Goal: Information Seeking & Learning: Learn about a topic

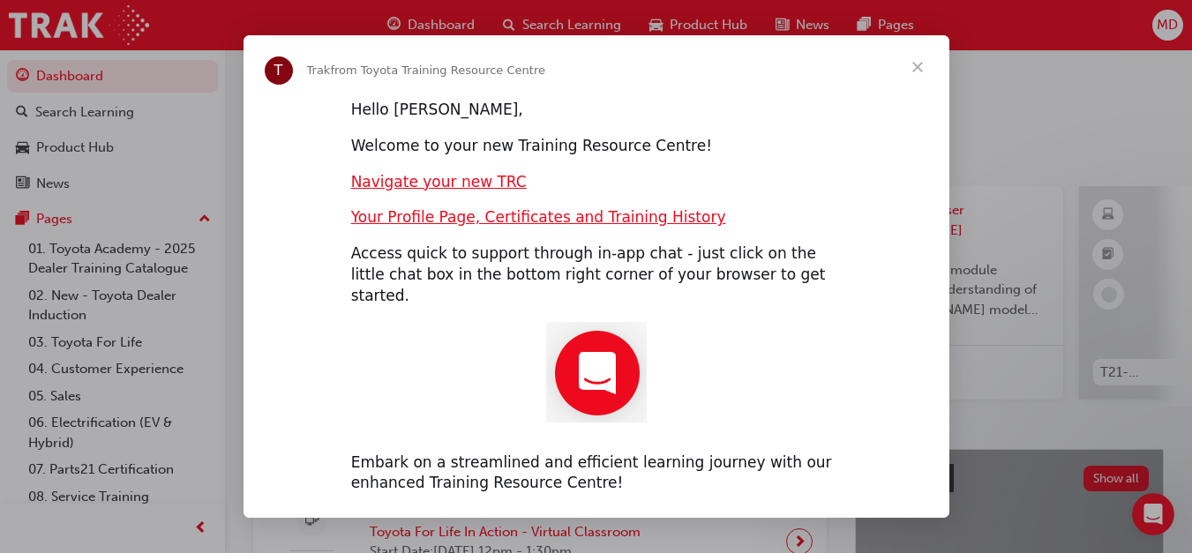
click at [904, 75] on span "Close" at bounding box center [918, 67] width 64 height 64
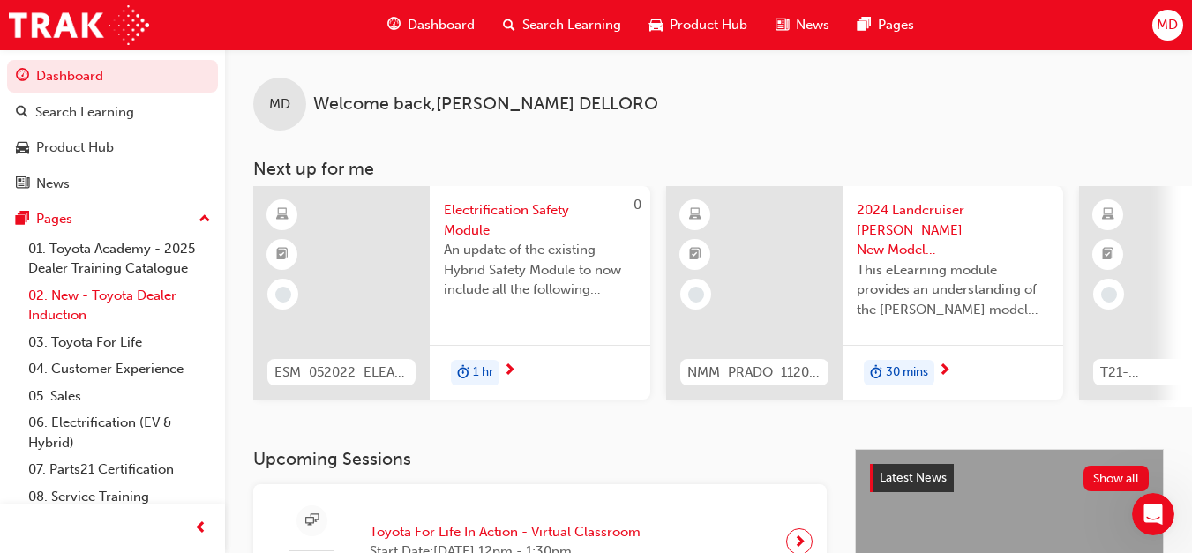
click at [121, 304] on link "02. New - Toyota Dealer Induction" at bounding box center [119, 305] width 197 height 47
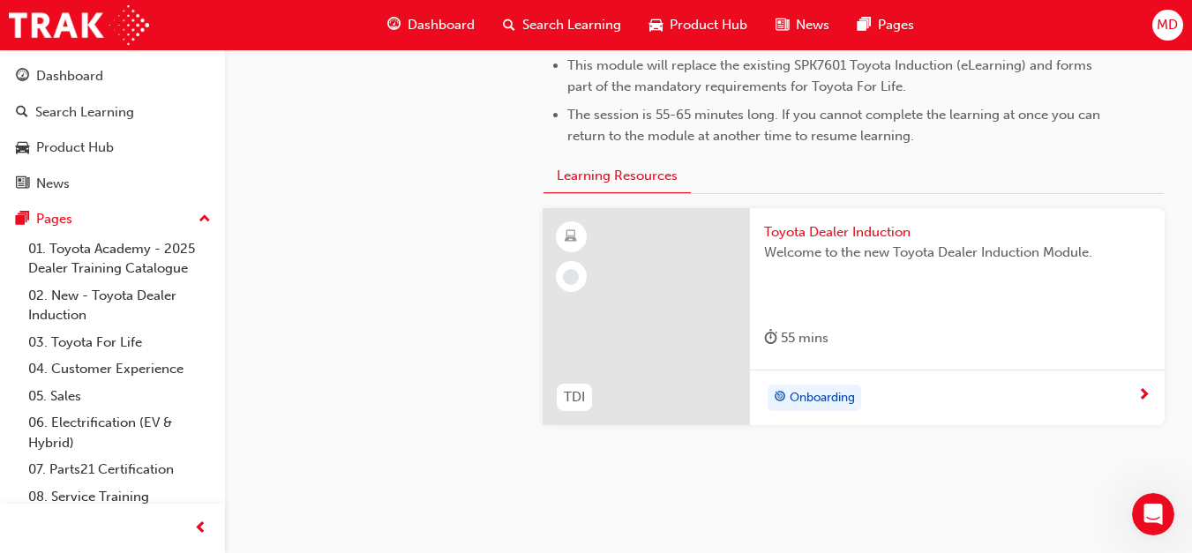
scroll to position [938, 0]
click at [1138, 395] on span "next-icon" at bounding box center [1143, 398] width 13 height 16
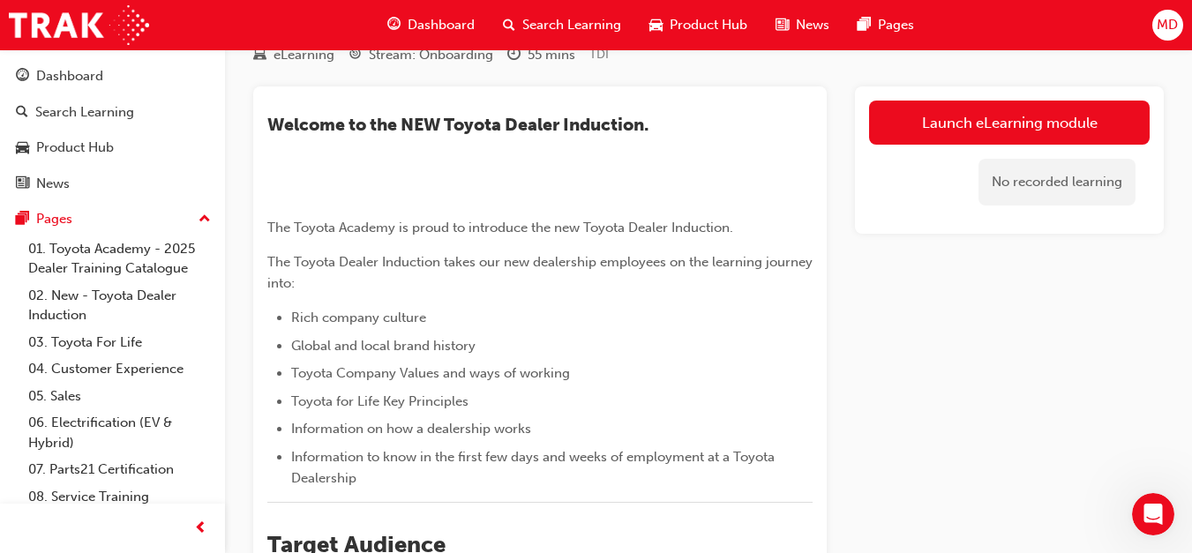
scroll to position [71, 0]
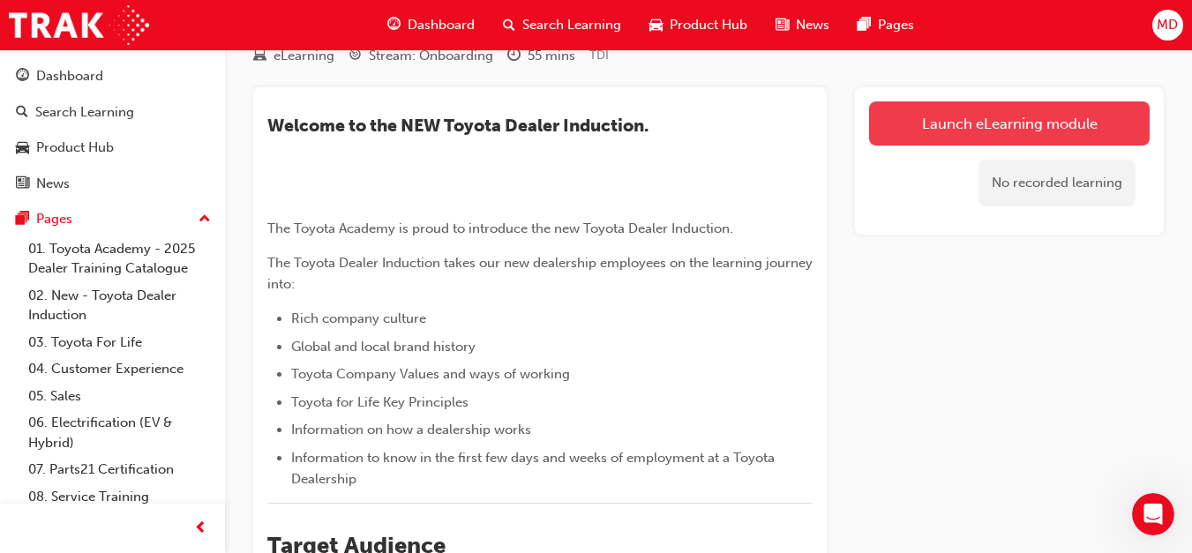
click at [941, 117] on link "Launch eLearning module" at bounding box center [1009, 123] width 281 height 44
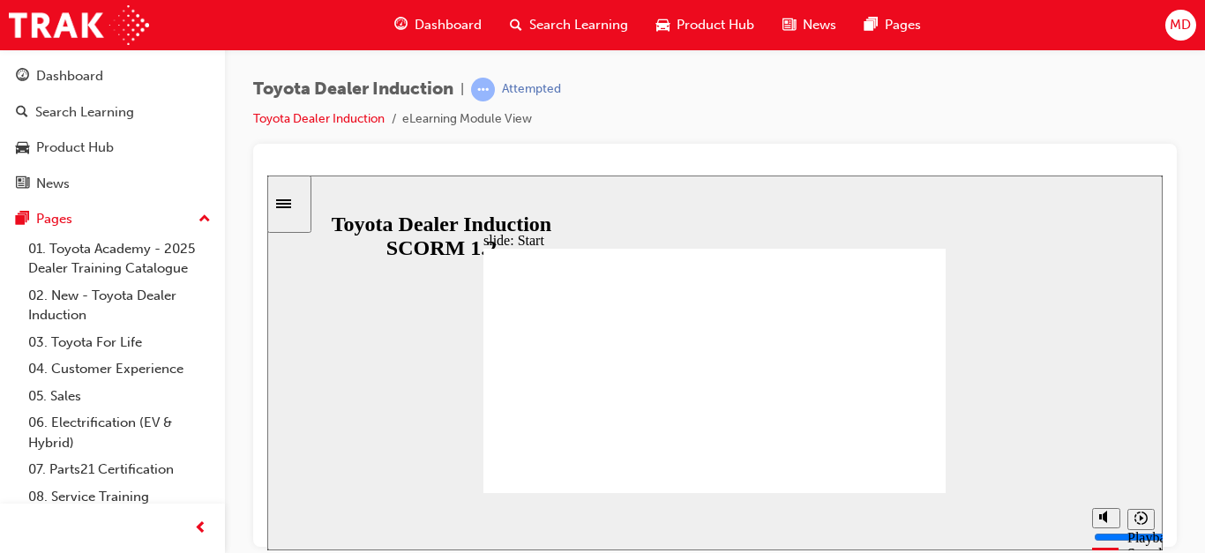
click at [1191, 279] on div "Toyota Dealer Induction | Attempted Toyota Dealer Induction eLearning Module Vi…" at bounding box center [715, 279] width 980 height 460
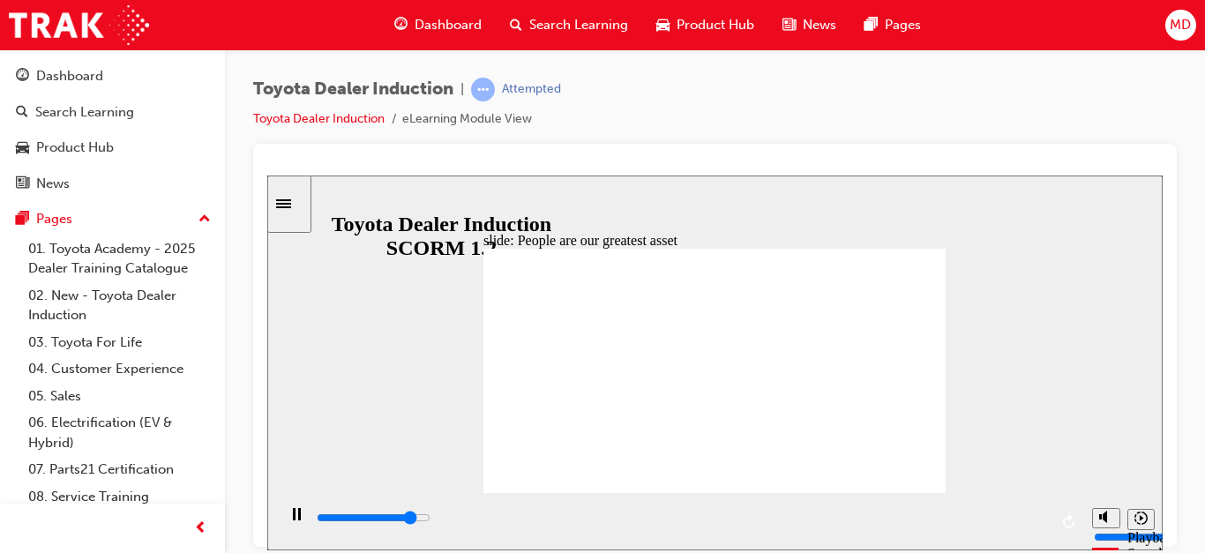
drag, startPoint x: 1129, startPoint y: 1, endPoint x: 821, endPoint y: 154, distance: 342.9
click at [821, 154] on div at bounding box center [715, 345] width 924 height 403
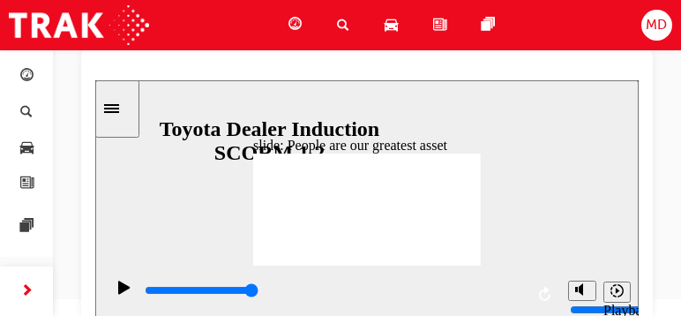
scroll to position [128, 0]
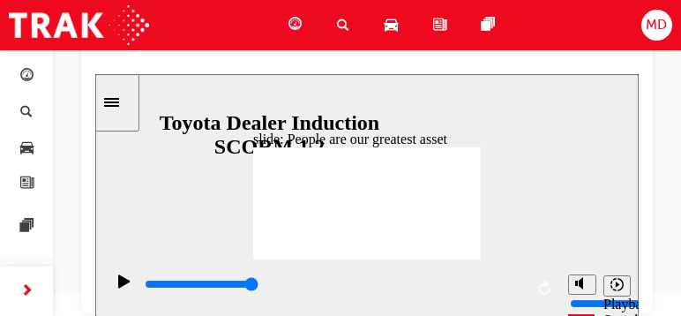
type input "7500"
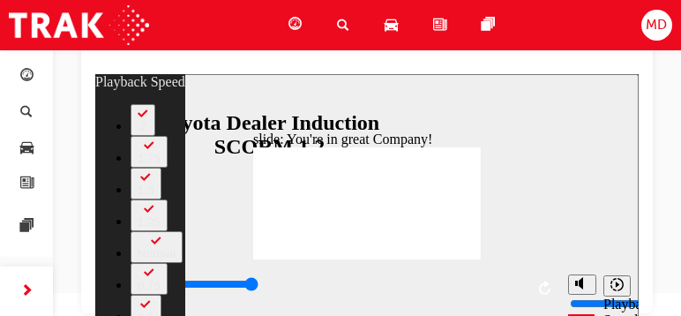
type input "125"
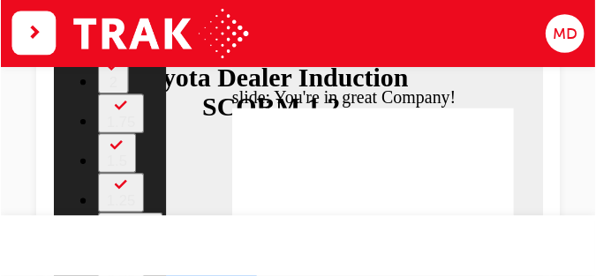
scroll to position [158, 0]
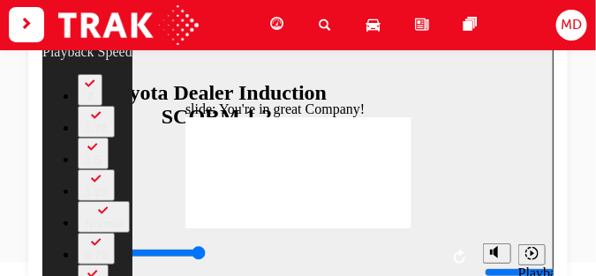
type input "156"
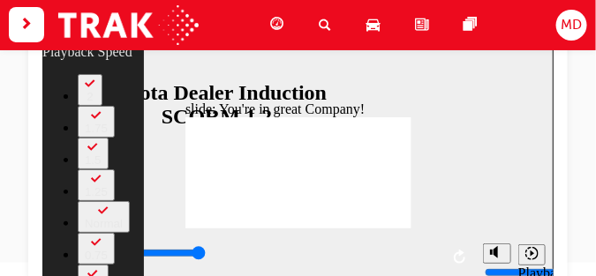
click at [69, 255] on icon "Play (Ctrl+Alt+P)" at bounding box center [69, 249] width 11 height 13
type input "7500"
type input "156"
click at [69, 255] on icon "Play (Ctrl+Alt+P)" at bounding box center [69, 249] width 11 height 13
type input "7500"
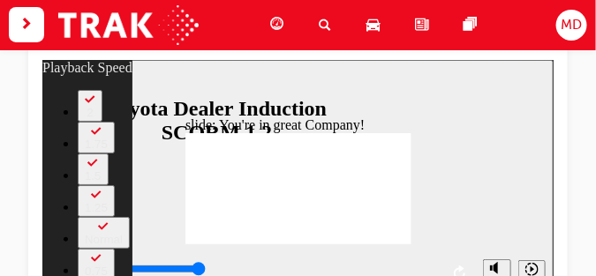
scroll to position [141, 0]
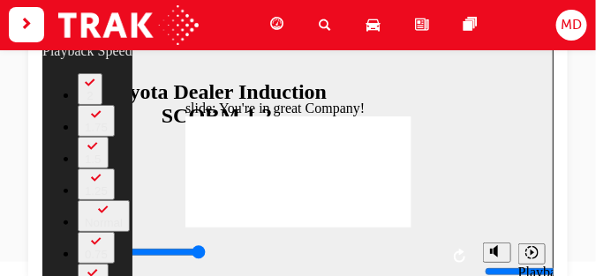
scroll to position [160, 0]
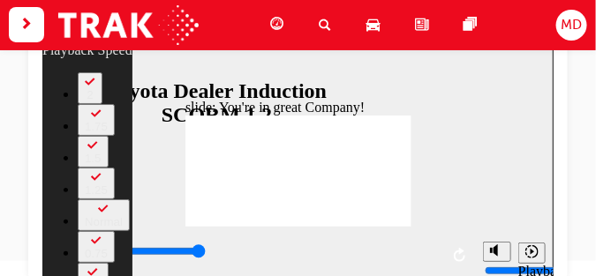
type input "156"
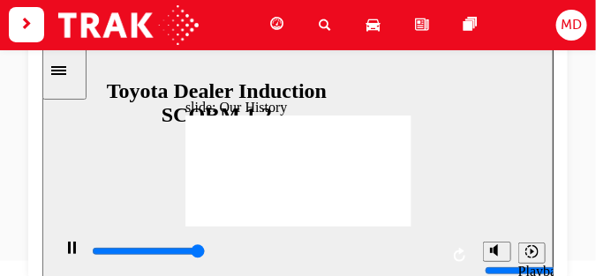
type input "8300"
drag, startPoint x: 296, startPoint y: 203, endPoint x: 236, endPoint y: 202, distance: 59.1
drag, startPoint x: 236, startPoint y: 202, endPoint x: 290, endPoint y: 202, distance: 54.7
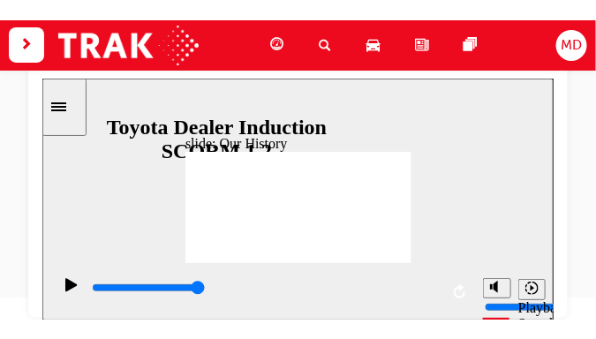
scroll to position [105, 0]
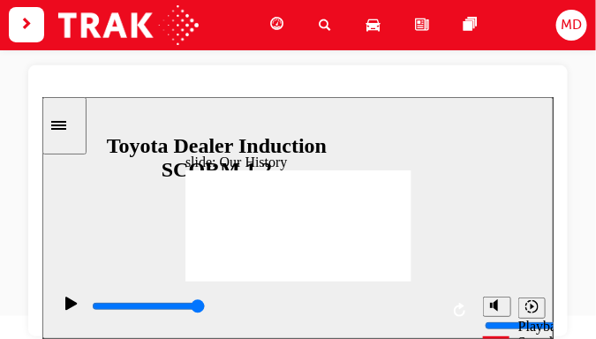
drag, startPoint x: 295, startPoint y: 257, endPoint x: 330, endPoint y: 256, distance: 35.3
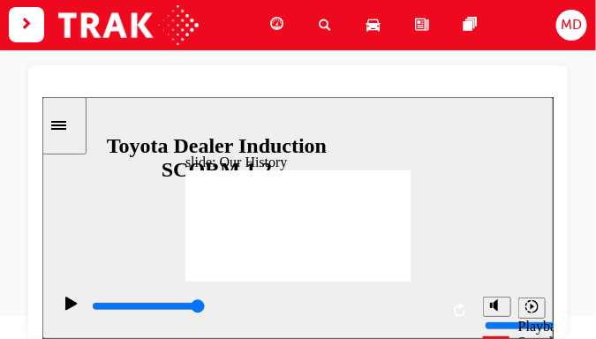
type input "3"
drag, startPoint x: 295, startPoint y: 256, endPoint x: 358, endPoint y: 255, distance: 63.5
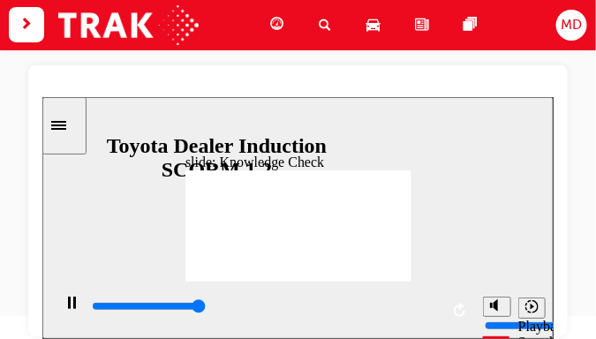
type input "5000"
radio input "true"
type input "4100"
radio input "true"
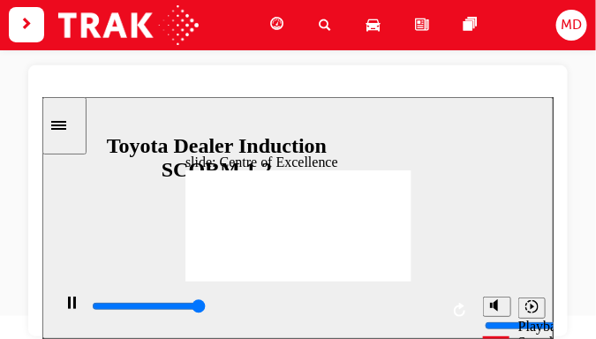
type input "15300"
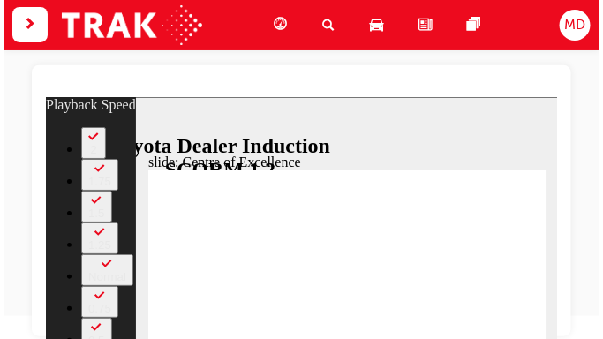
scroll to position [0, 0]
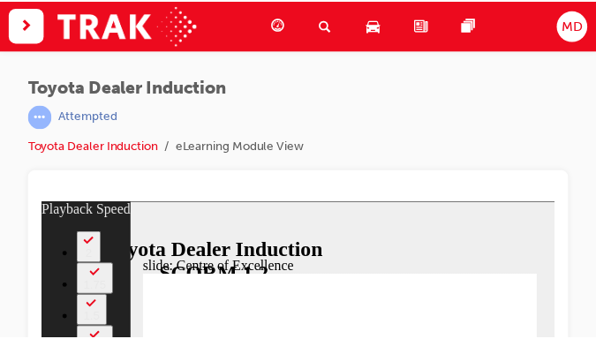
scroll to position [105, 0]
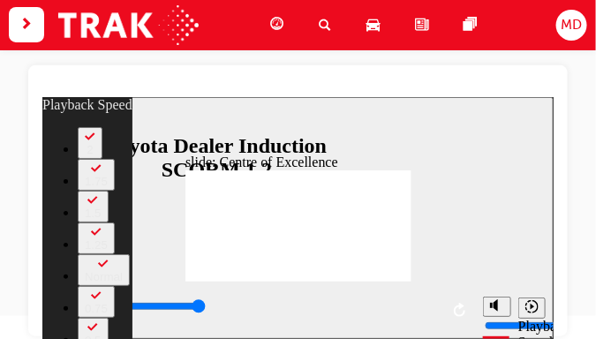
type input "248"
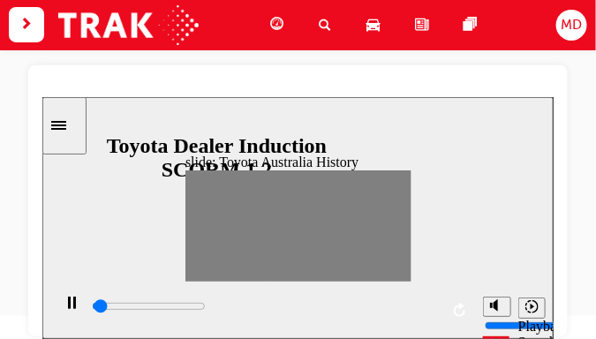
drag, startPoint x: 201, startPoint y: 224, endPoint x: 213, endPoint y: 224, distance: 11.5
drag, startPoint x: 211, startPoint y: 221, endPoint x: 224, endPoint y: 223, distance: 13.5
drag, startPoint x: 221, startPoint y: 218, endPoint x: 233, endPoint y: 218, distance: 12.4
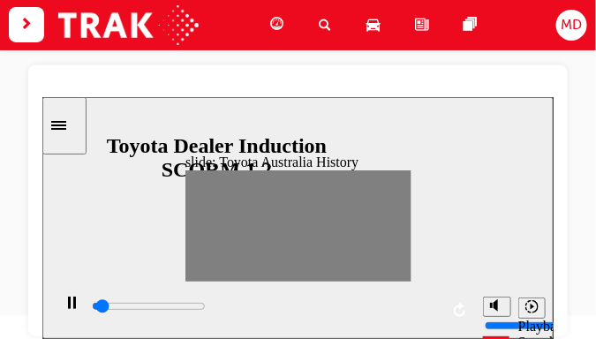
drag, startPoint x: 231, startPoint y: 221, endPoint x: 244, endPoint y: 219, distance: 13.4
drag, startPoint x: 251, startPoint y: 219, endPoint x: 263, endPoint y: 223, distance: 12.3
drag, startPoint x: 263, startPoint y: 223, endPoint x: 276, endPoint y: 223, distance: 13.2
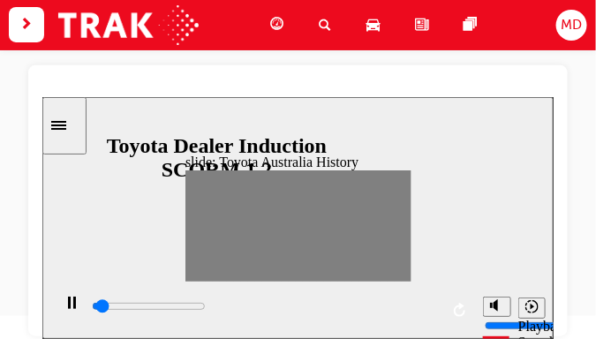
drag, startPoint x: 276, startPoint y: 223, endPoint x: 287, endPoint y: 223, distance: 10.6
drag, startPoint x: 287, startPoint y: 223, endPoint x: 302, endPoint y: 220, distance: 15.4
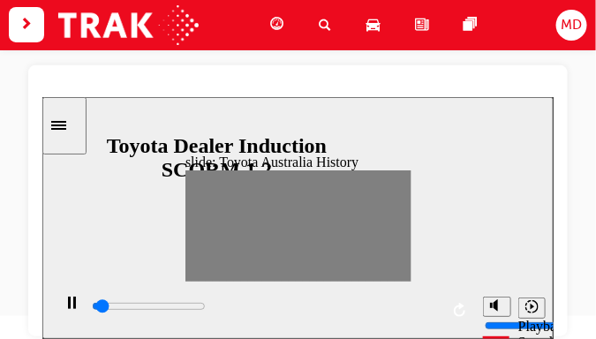
drag, startPoint x: 312, startPoint y: 222, endPoint x: 326, endPoint y: 223, distance: 13.3
drag, startPoint x: 326, startPoint y: 223, endPoint x: 335, endPoint y: 222, distance: 9.7
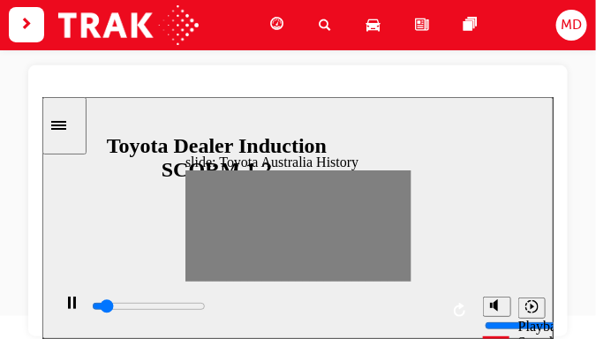
drag, startPoint x: 335, startPoint y: 222, endPoint x: 349, endPoint y: 223, distance: 13.3
drag, startPoint x: 349, startPoint y: 223, endPoint x: 360, endPoint y: 223, distance: 11.5
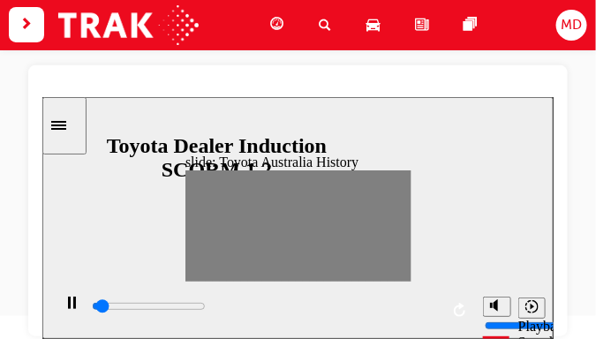
drag, startPoint x: 368, startPoint y: 223, endPoint x: 379, endPoint y: 223, distance: 10.6
drag, startPoint x: 379, startPoint y: 223, endPoint x: 389, endPoint y: 220, distance: 11.2
drag, startPoint x: 389, startPoint y: 220, endPoint x: 407, endPoint y: 221, distance: 17.7
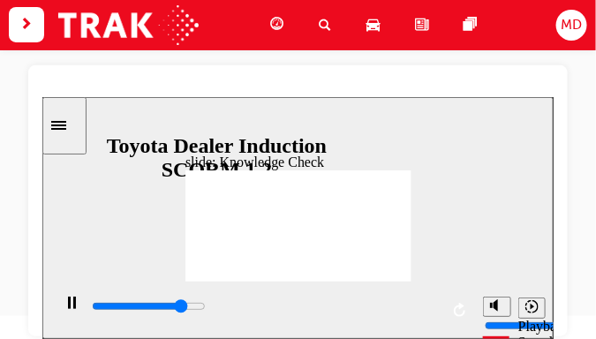
type input "4100"
radio input "true"
type input "3900"
radio input "true"
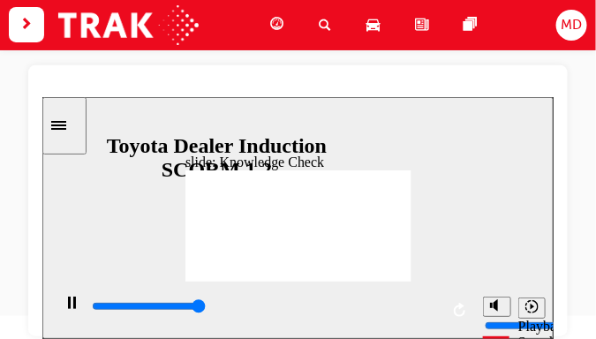
type input "5000"
radio input "true"
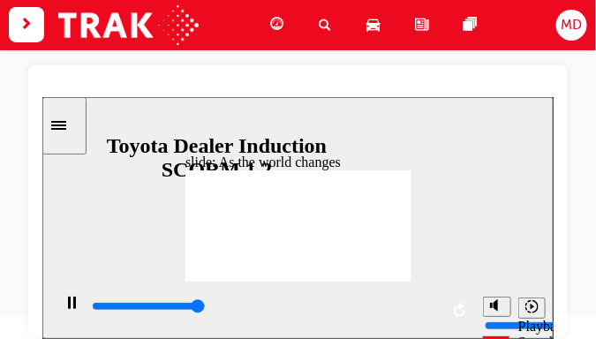
type input "9200"
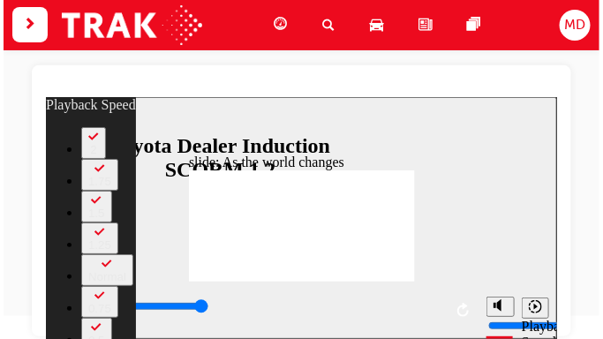
scroll to position [0, 0]
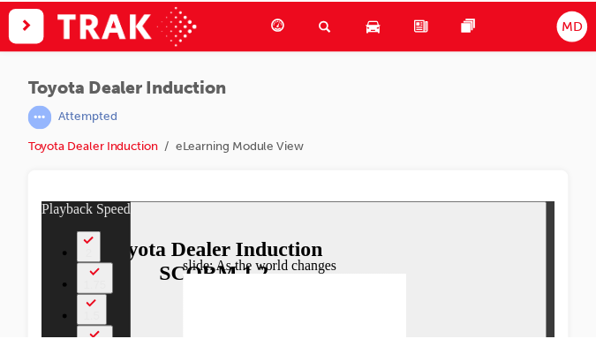
scroll to position [105, 0]
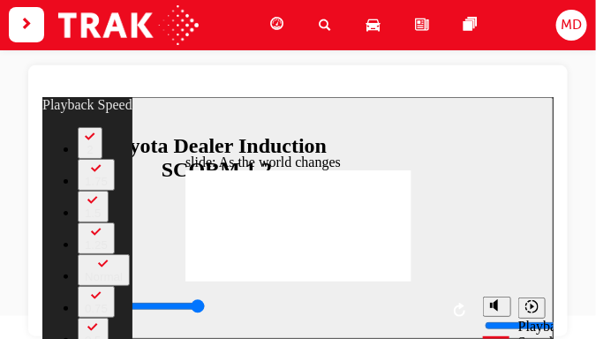
type input "128"
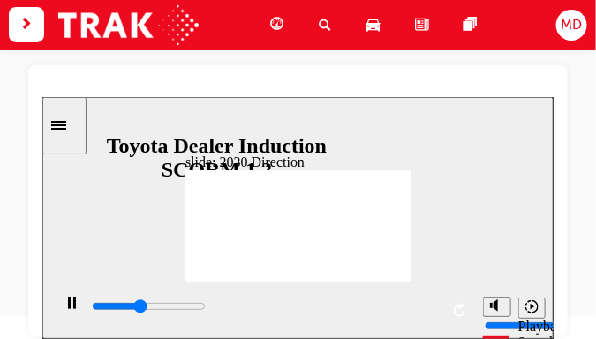
type input "24900"
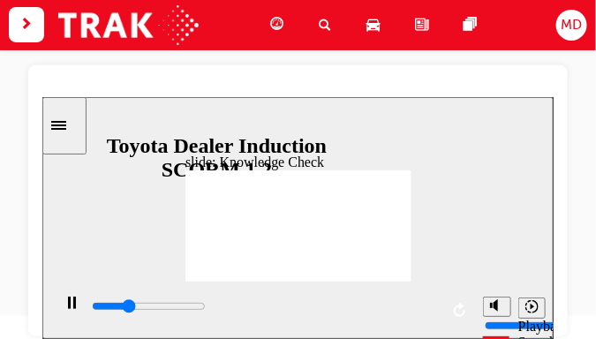
type input "2100"
type input "h"
type input "2400"
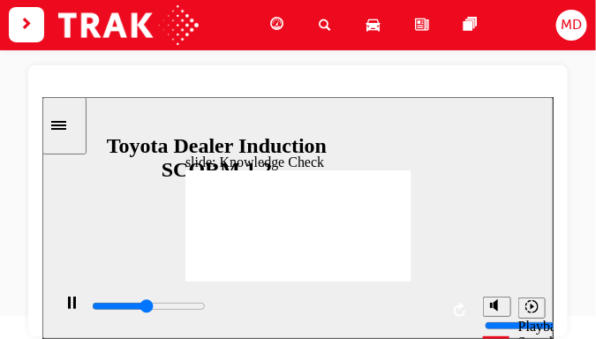
type input "ha"
type input "3000"
type input "hao"
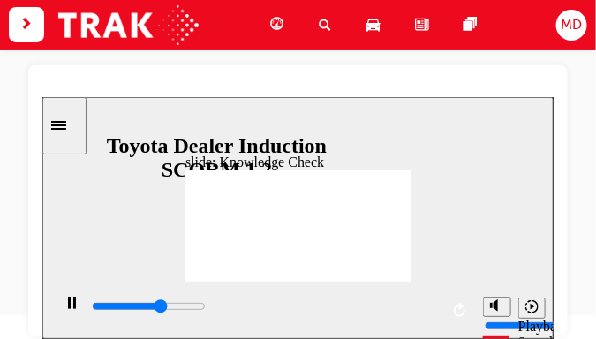
type input "3200"
type input "haoo"
type input "3400"
type input "haooi"
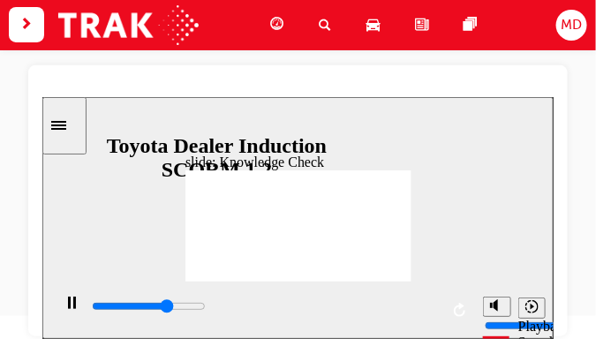
type input "haooi"
type input "4300"
type input "haooie"
type input "4700"
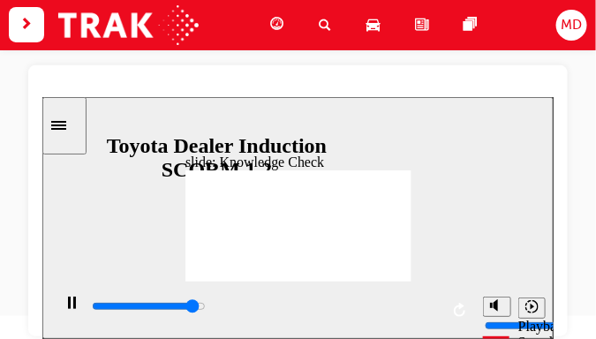
type input "haooien"
type input "5000"
type input "haooie"
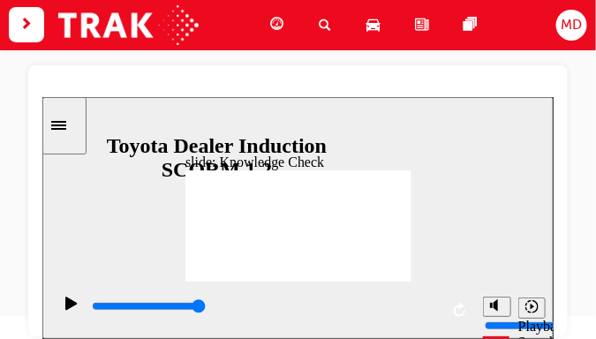
type input "haooi"
type input "haoo"
type input "hao"
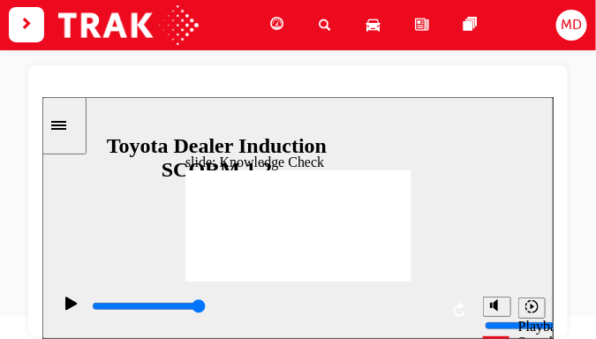
type input "hao"
type input "ha"
type input "h"
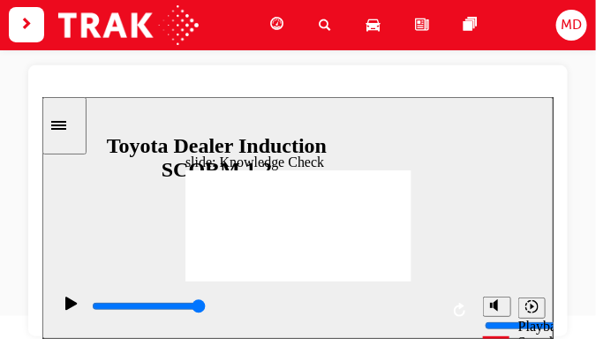
type input "h"
type input "ha"
type input "hao"
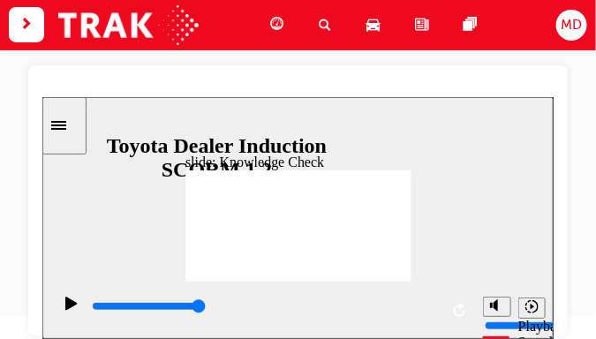
type input "hao"
type input "ha"
type input "hap"
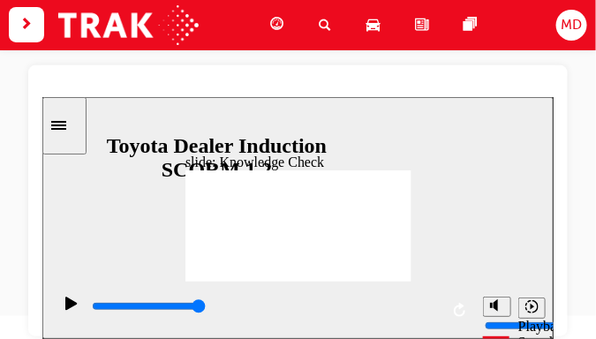
type input "happ"
type input "happi"
type input "happie"
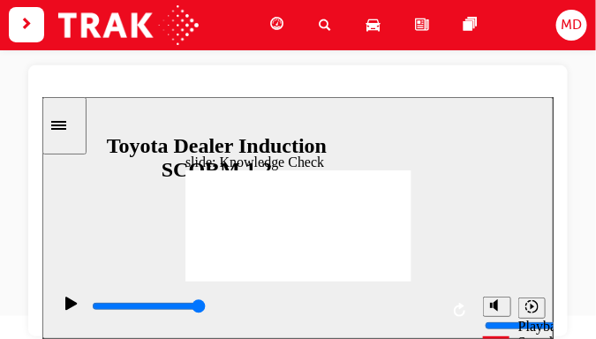
type input "happie"
type input "happien"
type input "happiene"
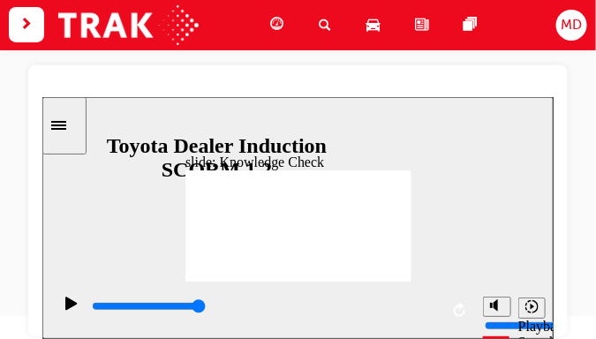
type input "happienes"
type input "happieness"
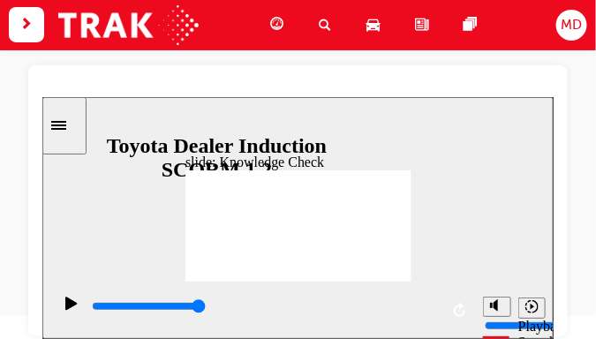
type input "happieness"
type input "5000"
type input "m"
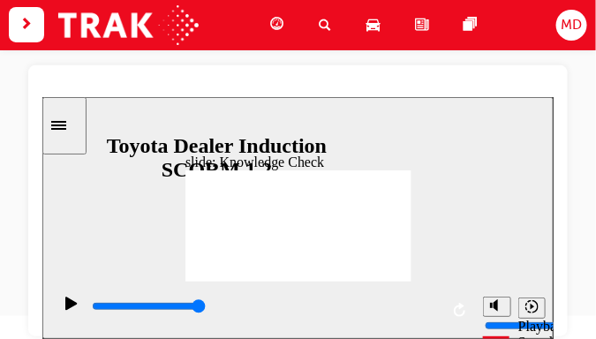
type input "m"
type input "mo"
type input "mob"
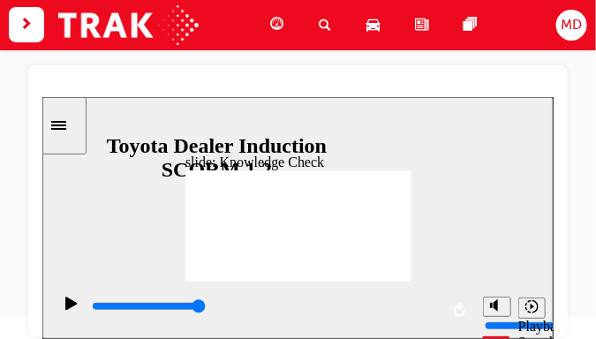
type input "mobi"
type input "mobil"
type input "mobile"
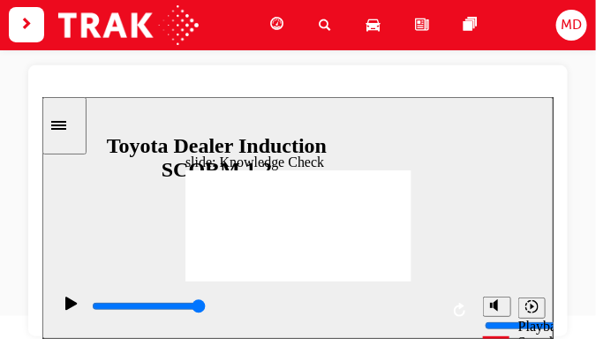
type input "mobile"
type input "6500"
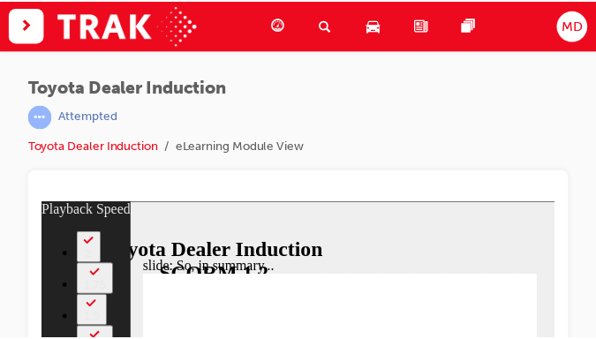
scroll to position [105, 0]
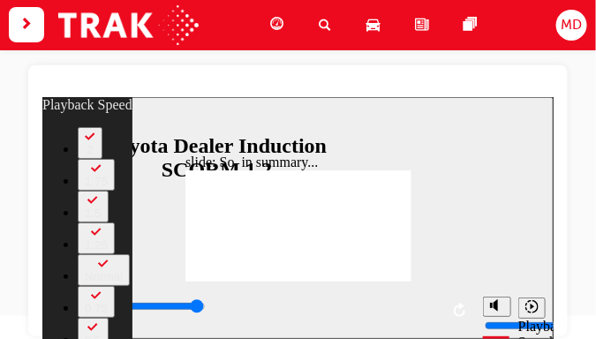
type input "128"
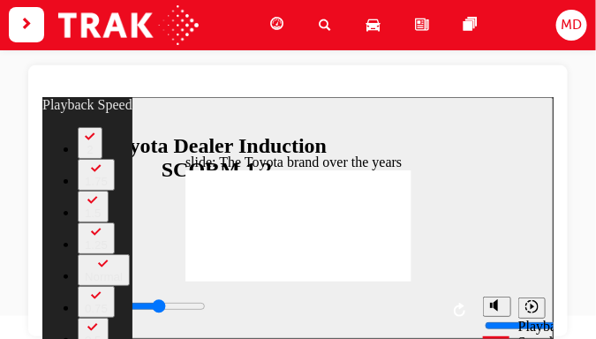
type input "5200"
type input "0"
type input "5400"
type input "1"
type input "5700"
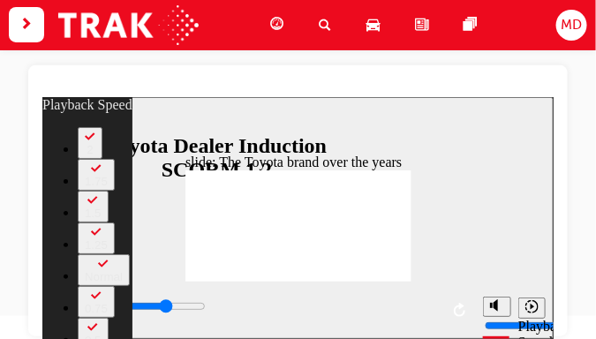
type input "1"
type input "5900"
type input "1"
type input "6200"
type input "1"
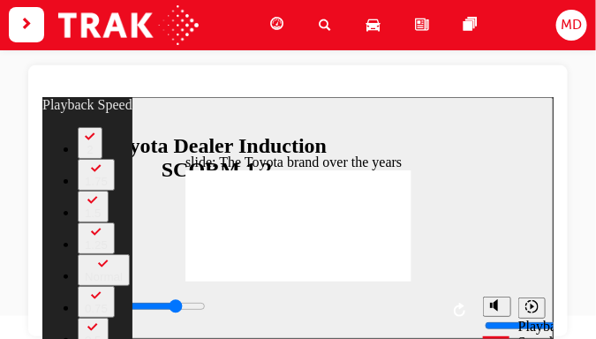
type input "6500"
type input "2"
type input "6800"
type input "2"
type input "7000"
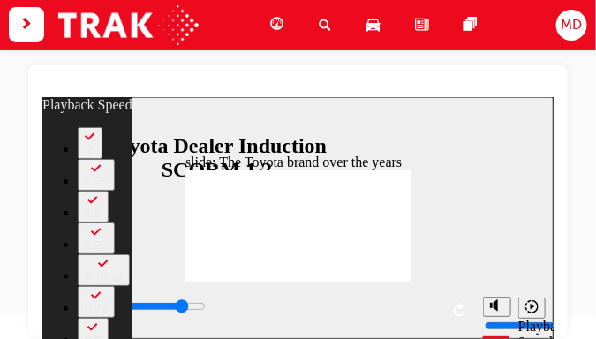
type input "2"
type input "7300"
type input "2"
type input "7300"
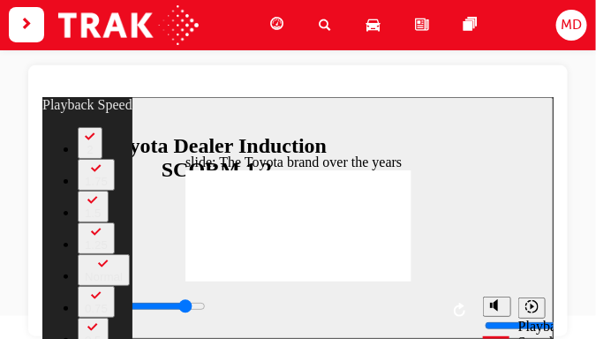
type input "2"
type input "7400"
type input "2"
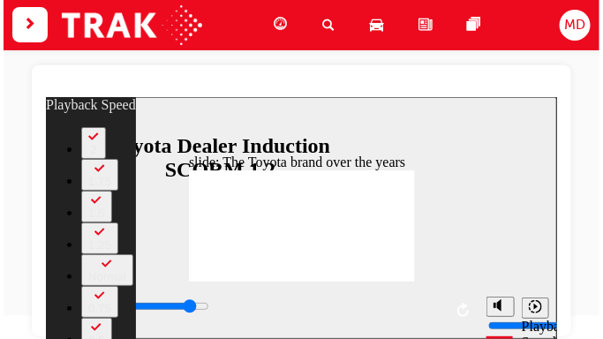
scroll to position [0, 0]
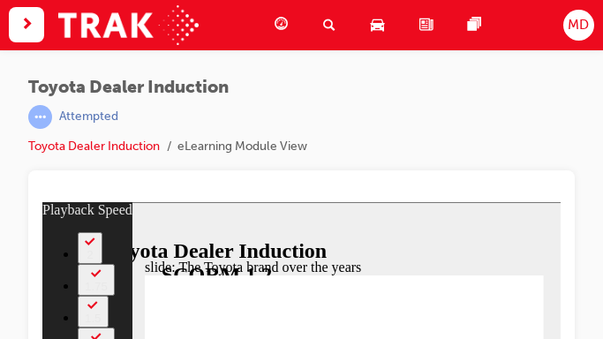
type input "7500"
type input "3"
type input "7800"
type input "3"
type input "8100"
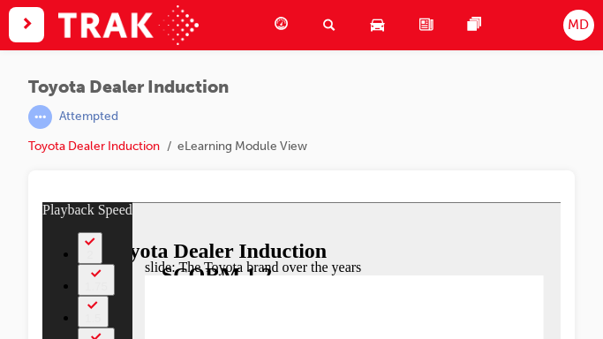
type input "3"
type input "8400"
type input "3"
type input "8400"
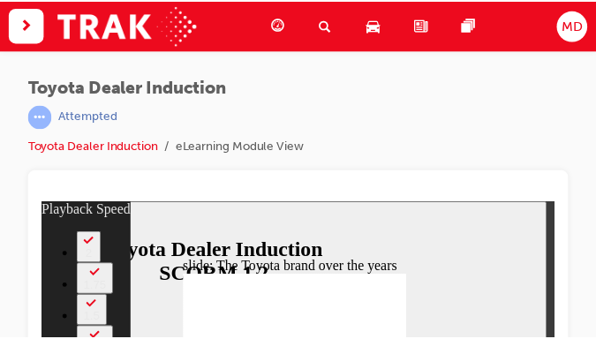
scroll to position [105, 0]
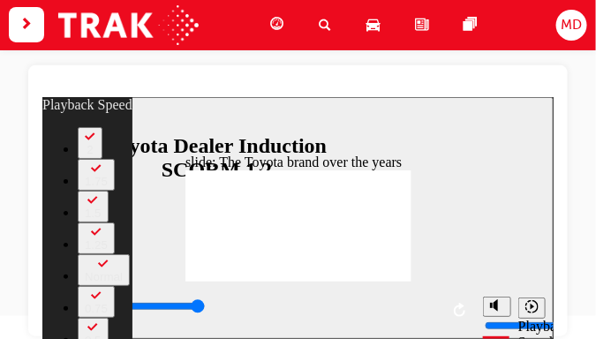
type input "165"
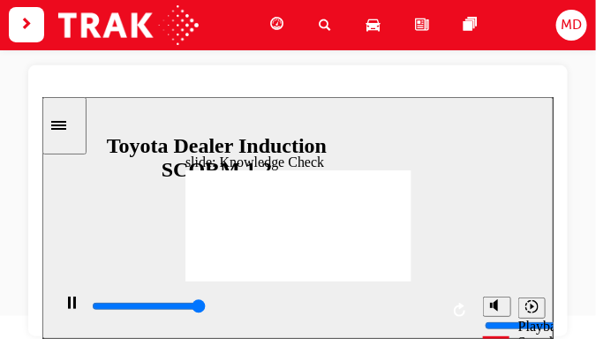
type input "5000"
radio input "true"
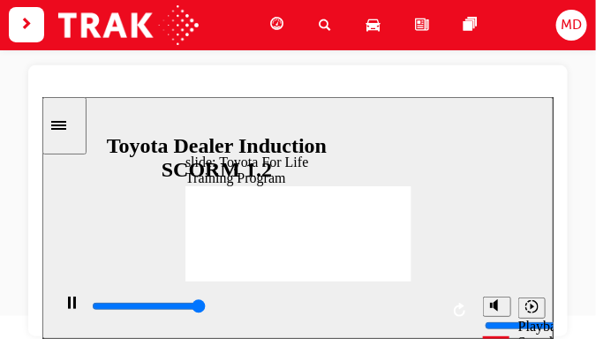
type input "48000"
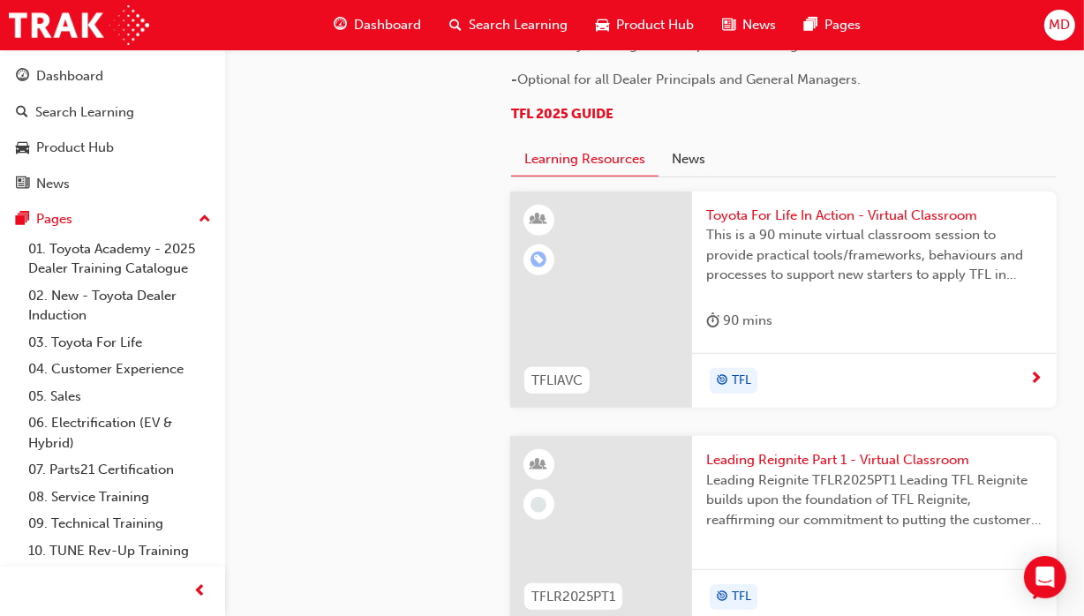
scroll to position [1015, 0]
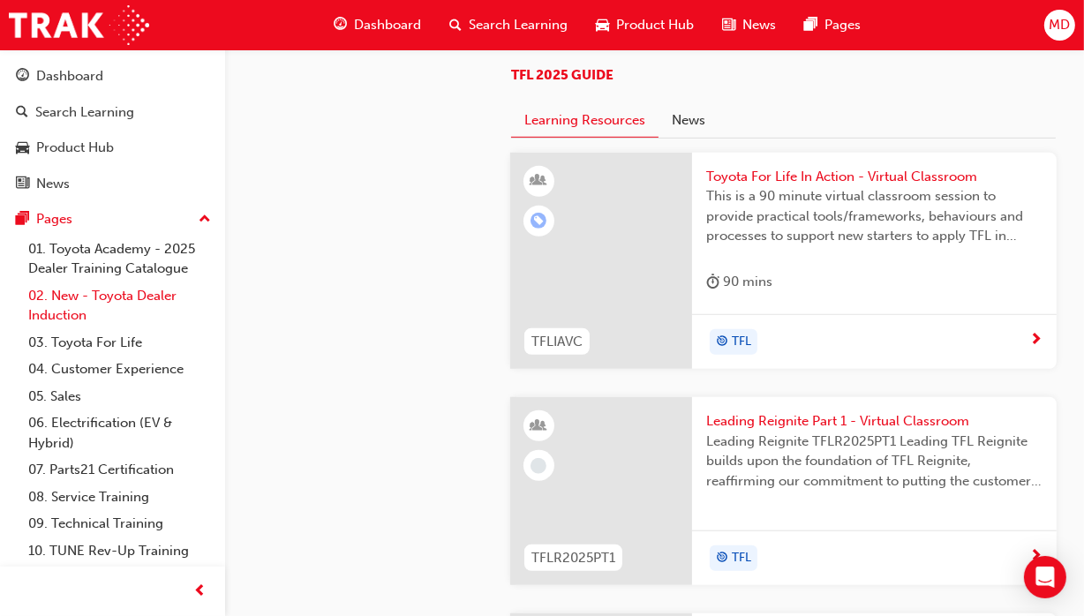
click at [137, 298] on link "02. New - Toyota Dealer Induction" at bounding box center [119, 305] width 197 height 47
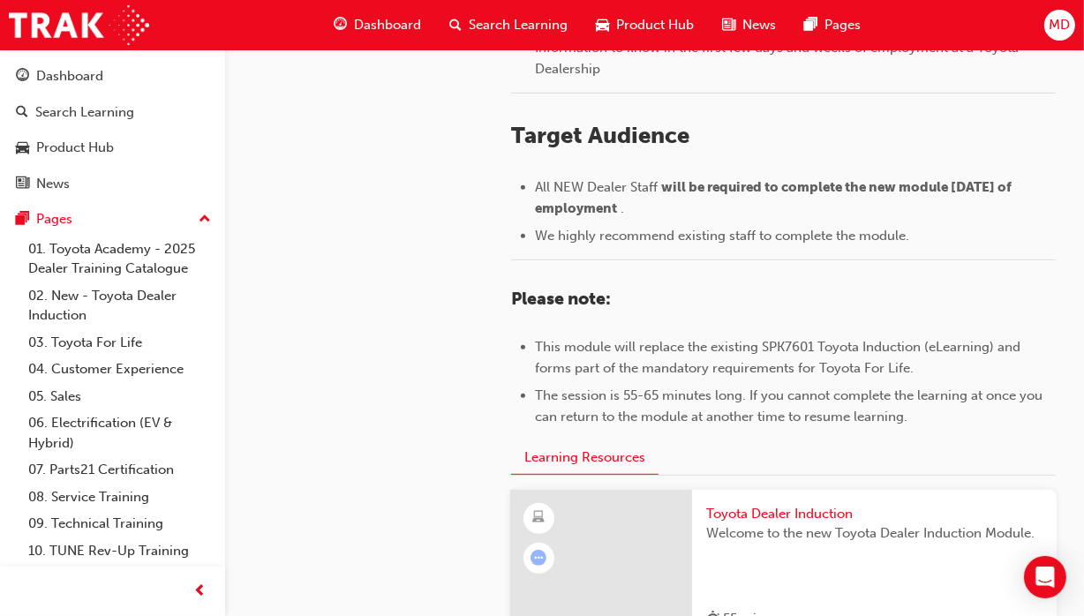
scroll to position [934, 0]
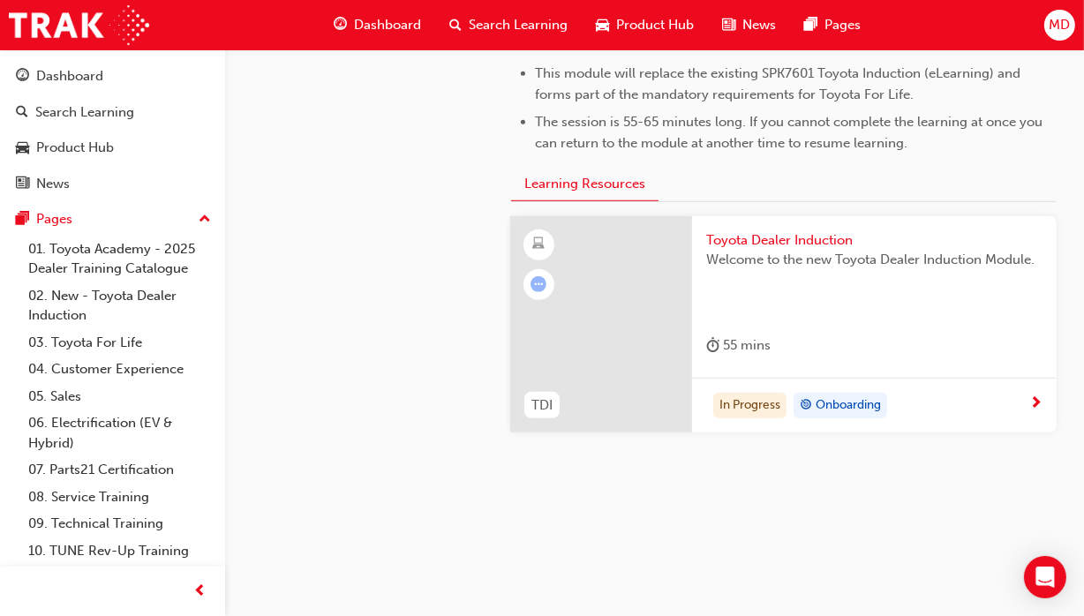
click at [602, 338] on span "next-icon" at bounding box center [1035, 404] width 13 height 16
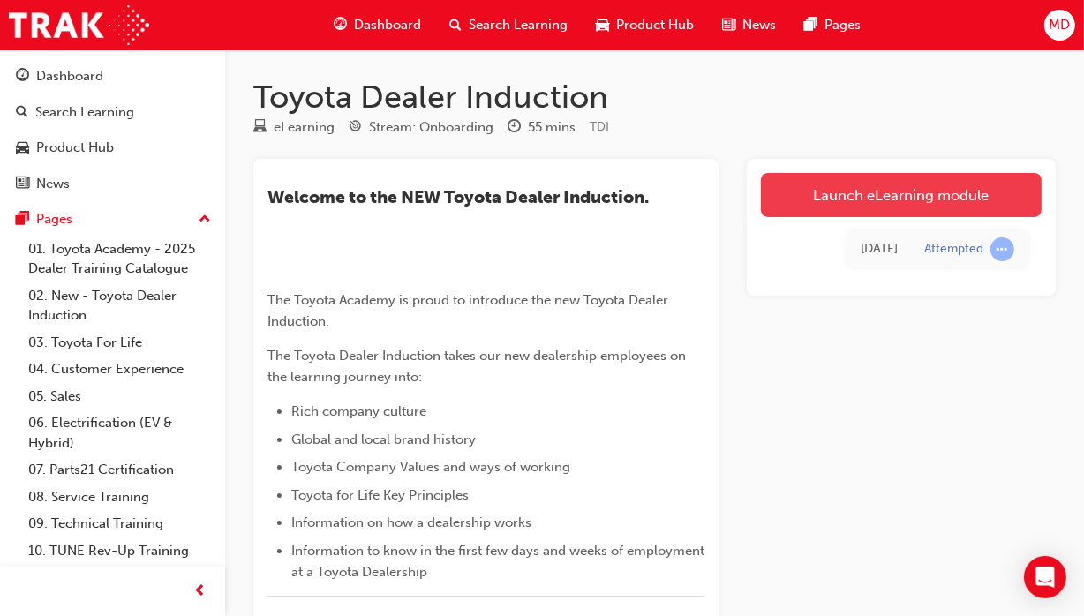
click at [602, 180] on link "Launch eLearning module" at bounding box center [901, 195] width 281 height 44
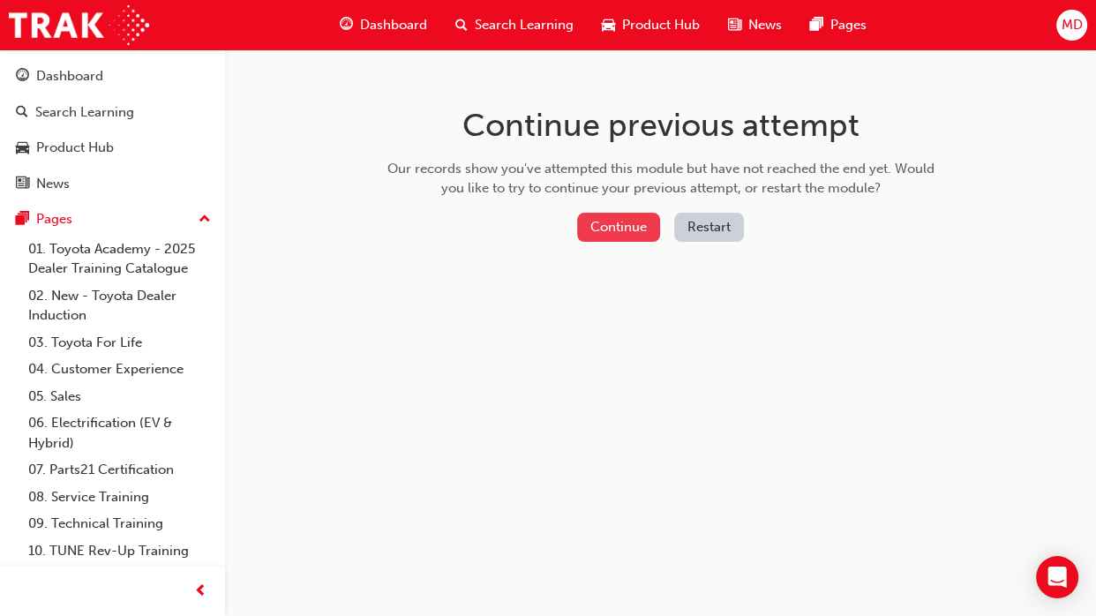
click at [602, 231] on button "Continue" at bounding box center [618, 227] width 83 height 29
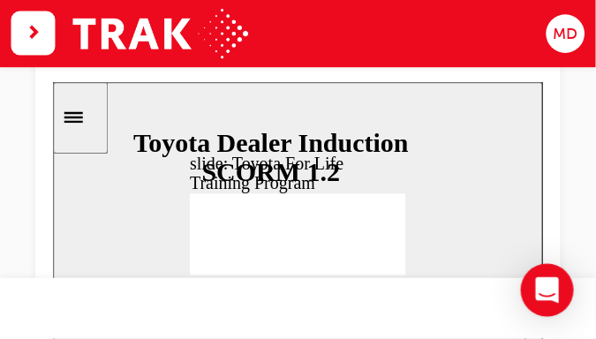
scroll to position [105, 0]
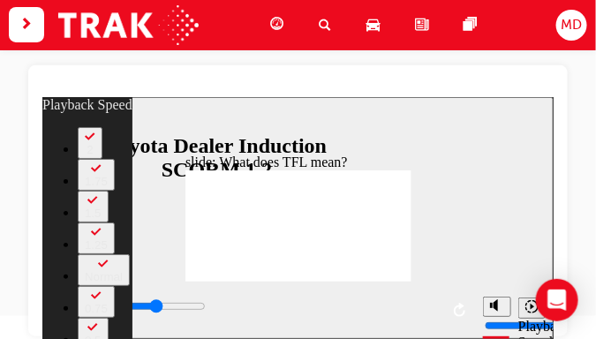
type input "6200"
type input "0"
type input "6400"
type input "0"
type input "6700"
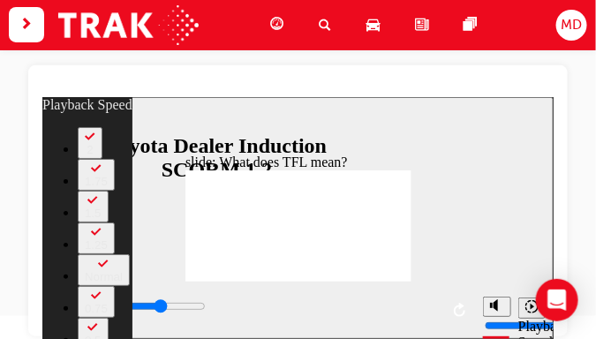
type input "0"
type input "6900"
type input "1"
type input "7200"
type input "1"
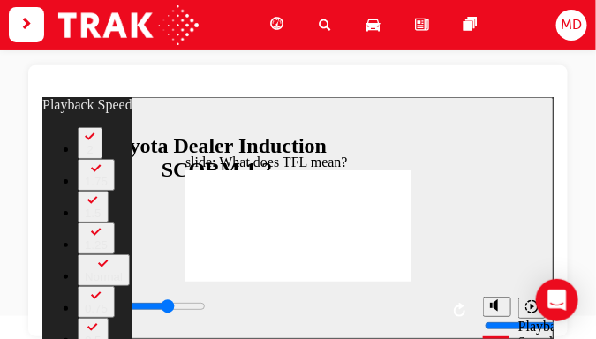
type input "7500"
type input "1"
type input "7700"
type input "2"
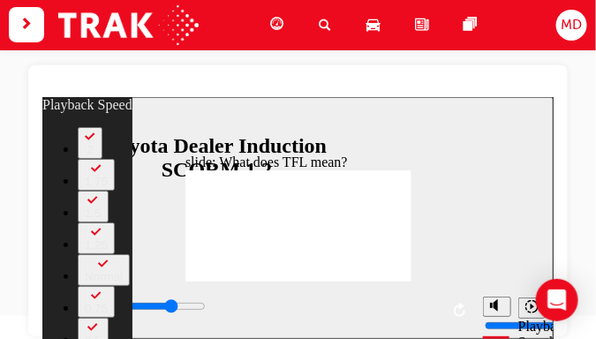
type input "8000"
type input "2"
type input "8000"
type input "2"
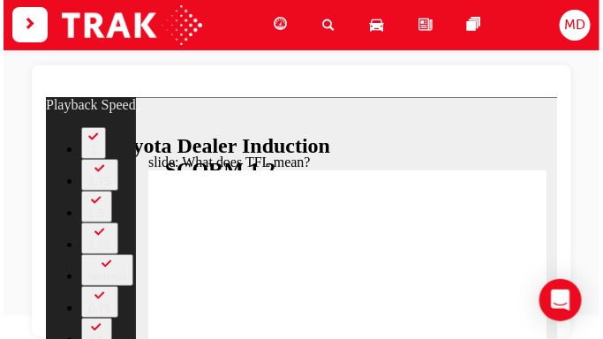
type input "8000"
type input "2"
type input "8100"
type input "2"
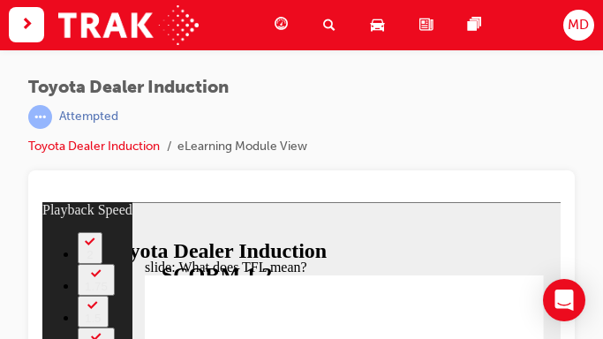
type input "8300"
type input "2"
type input "8600"
type input "2"
type input "8900"
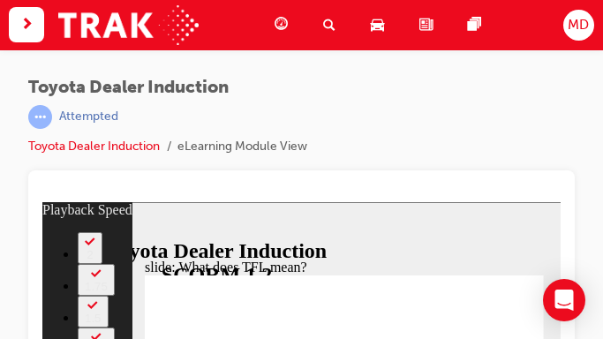
type input "3"
type input "9100"
type input "3"
type input "9400"
type input "3"
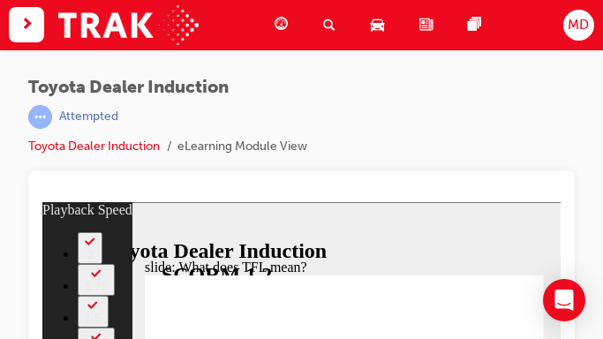
type input "9700"
type input "3"
type input "9900"
type input "4"
type input "10200"
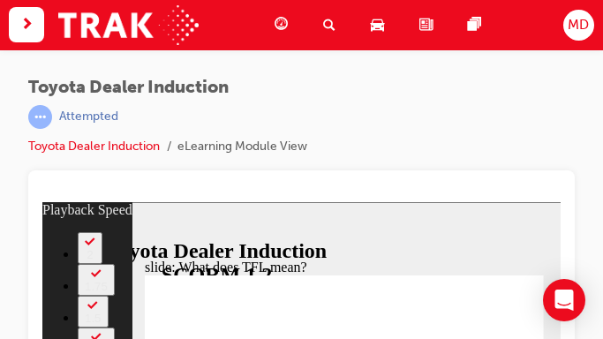
type input "4"
type input "10500"
type input "4"
type input "10700"
type input "5"
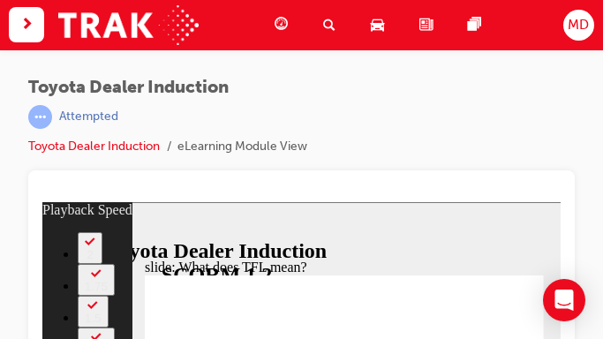
type input "10800"
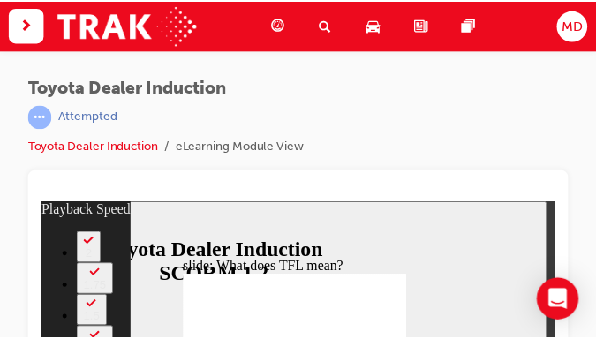
scroll to position [105, 0]
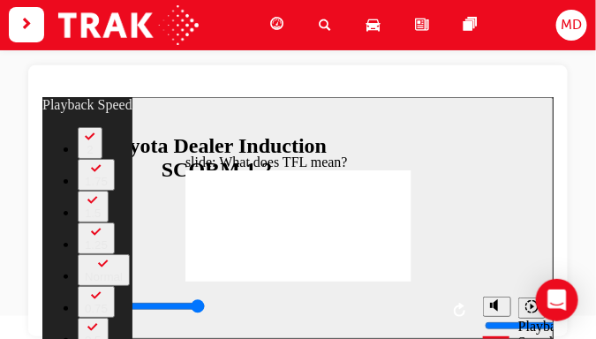
type input "139"
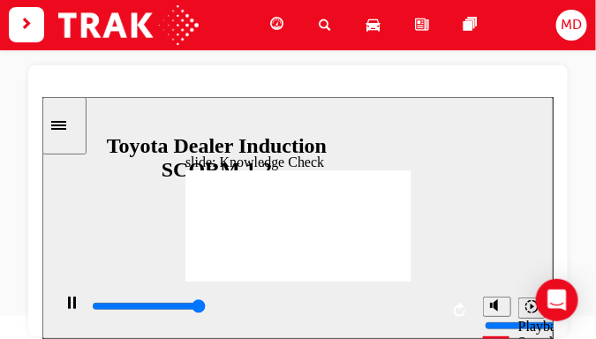
type input "5000"
radio input "true"
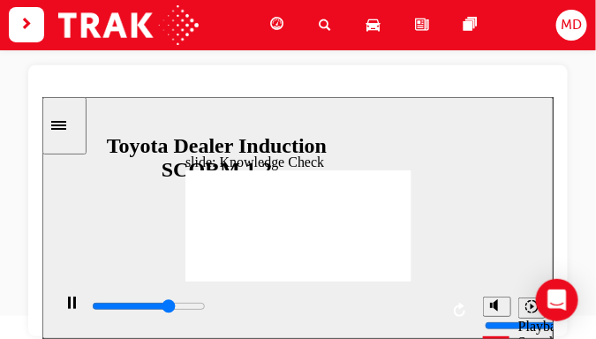
type input "3500"
radio input "true"
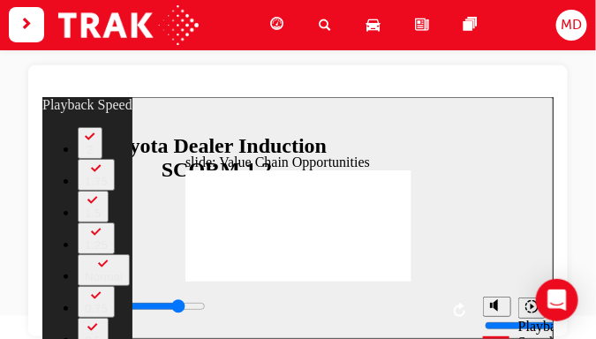
type input "9000"
type input "0"
type input "9300"
type input "1"
type input "9500"
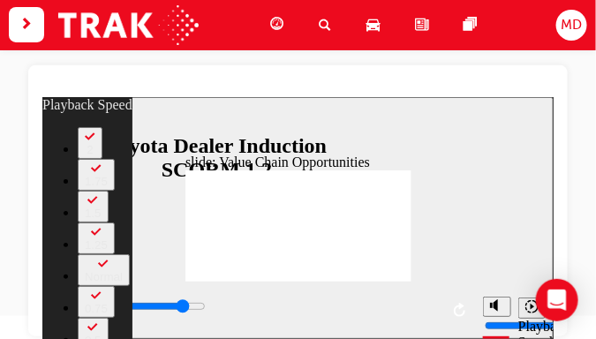
type input "1"
type input "9800"
type input "1"
type input "10100"
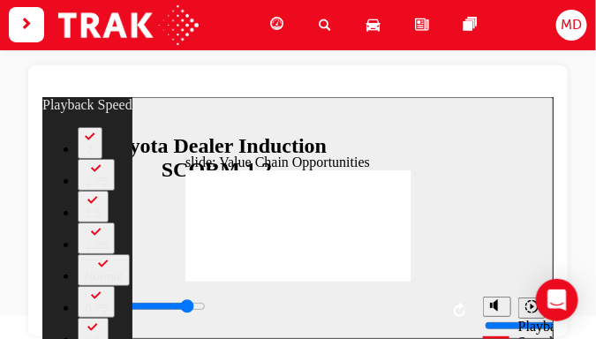
type input "1"
type input "10100"
type input "1"
type input "10100"
type input "1"
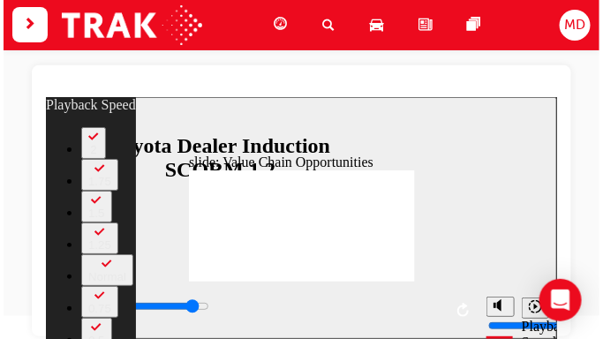
scroll to position [0, 0]
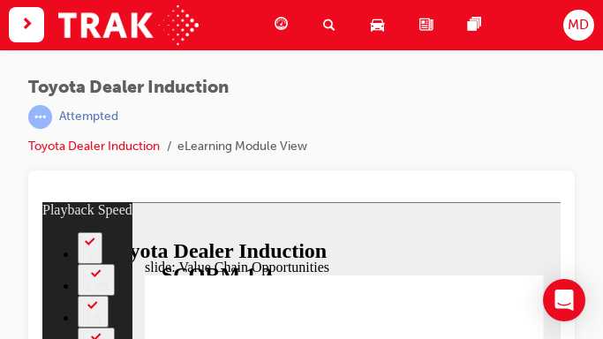
type input "10300"
type input "2"
type input "10600"
type input "2"
type input "10900"
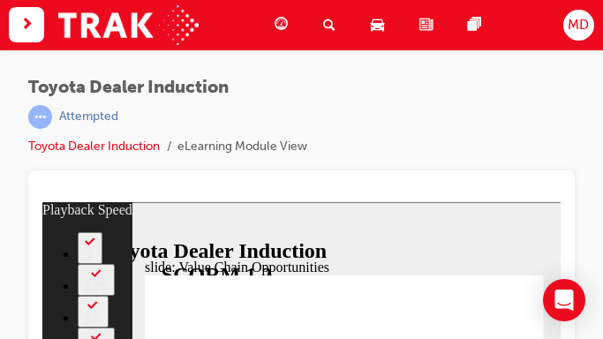
type input "2"
type input "11100"
type input "2"
type input "11300"
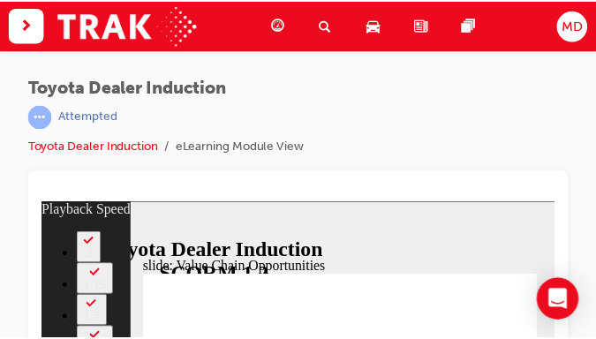
scroll to position [105, 0]
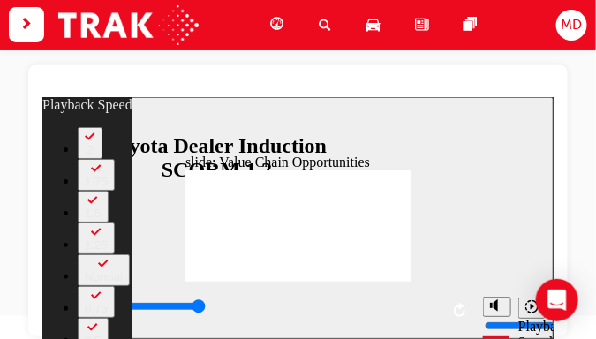
type input "64"
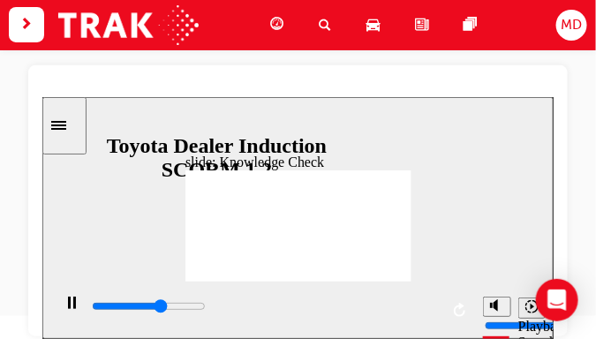
type input "3100"
radio input "true"
type input "1500"
radio input "true"
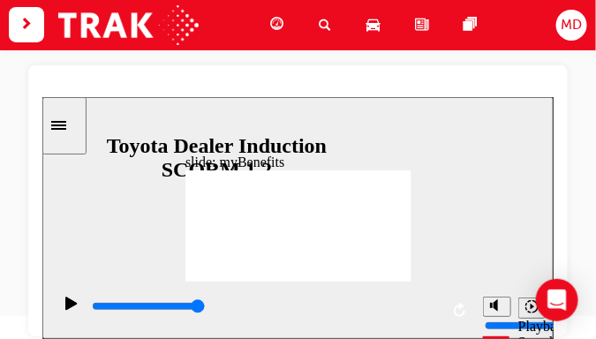
type input "5000"
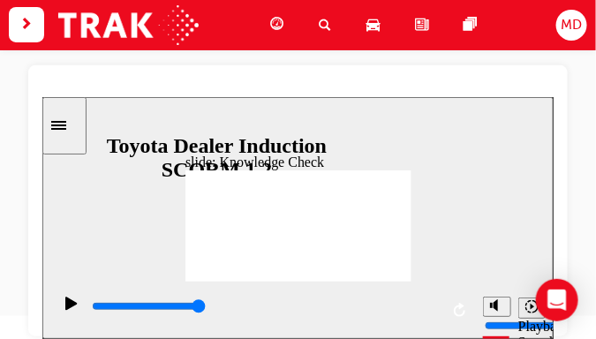
type input "e"
type input "en"
type input "eng"
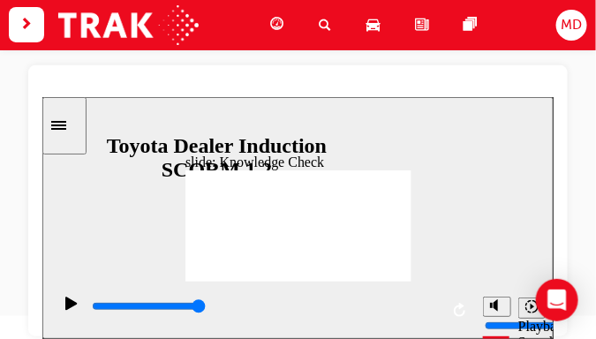
type input "eng"
type input "enga"
type input "engag"
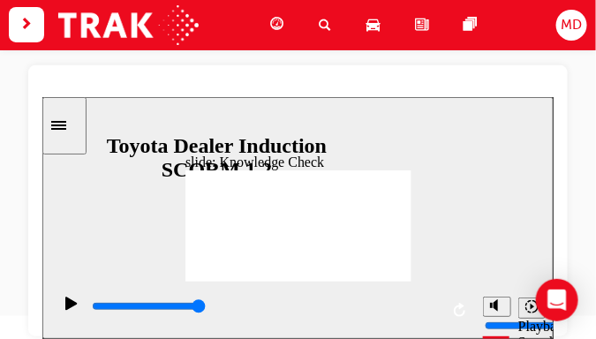
type input "engage"
type input "engage a"
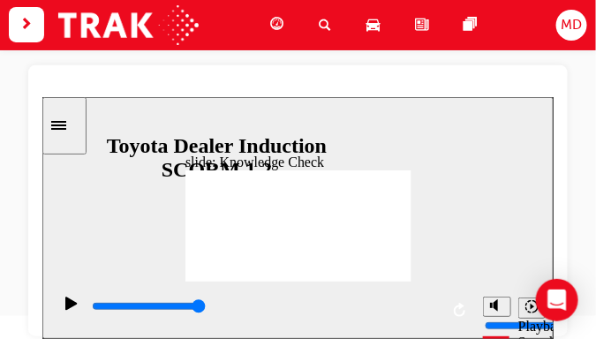
type input "engage a"
type input "engage ao"
type input "engage aop"
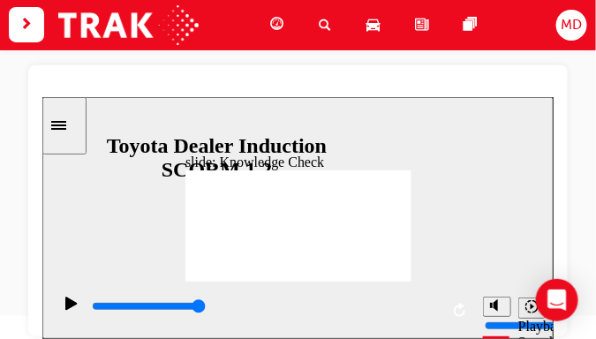
type input "engage ao"
type input "engage a"
type input "engage ap"
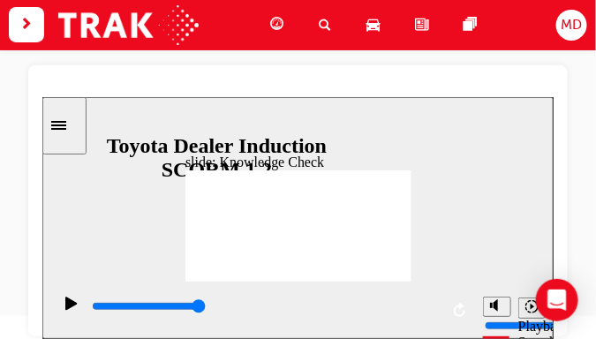
type input "engage ap"
type input "engage app"
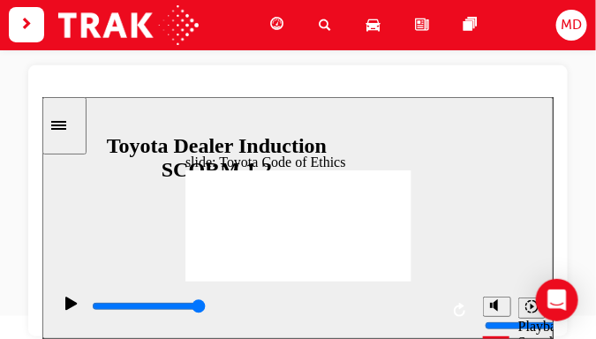
type input "8400"
checkbox input "true"
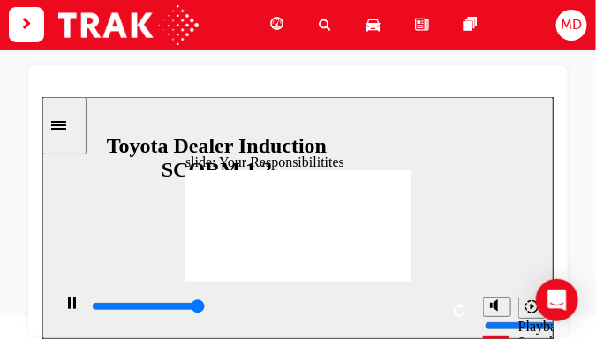
type input "8400"
checkbox input "true"
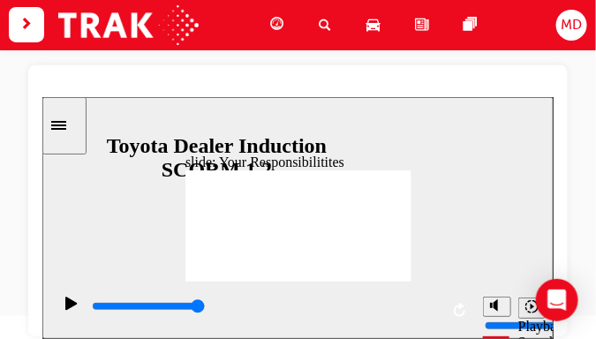
checkbox input "true"
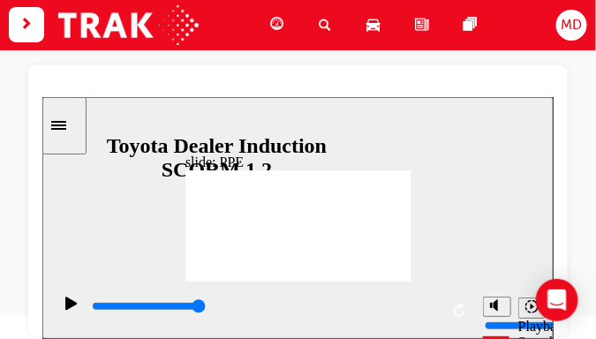
type input "5000"
checkbox input "true"
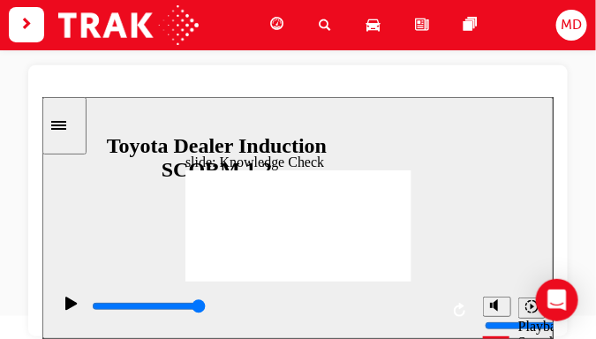
checkbox input "true"
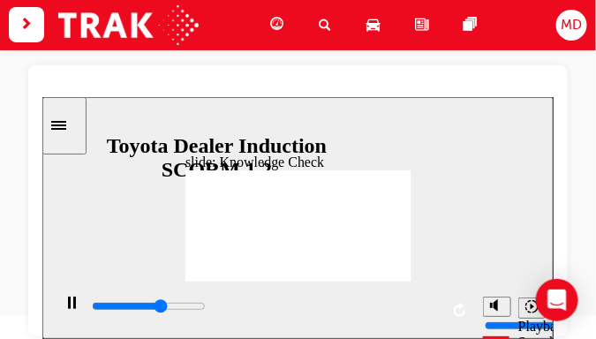
type input "3200"
radio input "true"
type input "4500"
checkbox input "true"
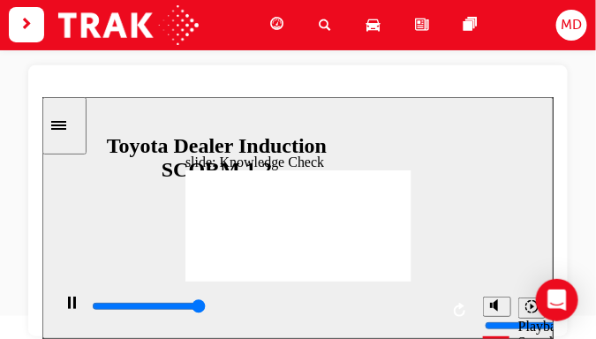
type input "5000"
checkbox input "true"
type input "3800"
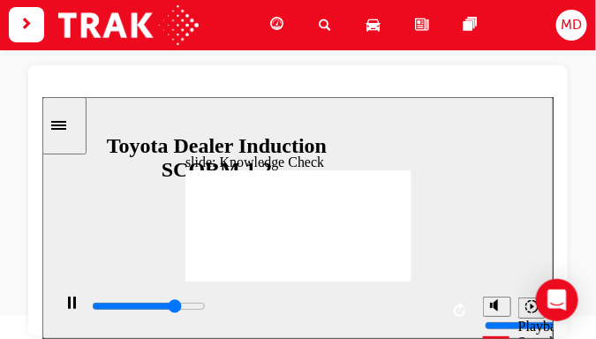
checkbox input "true"
type input "4700"
checkbox input "true"
type input "5000"
checkbox input "true"
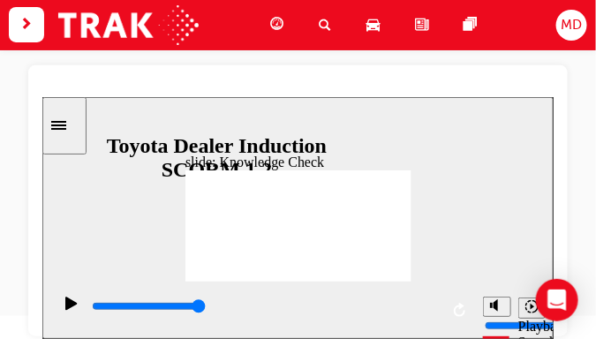
checkbox input "true"
type input "9900"
